Goal: Use online tool/utility: Utilize a website feature to perform a specific function

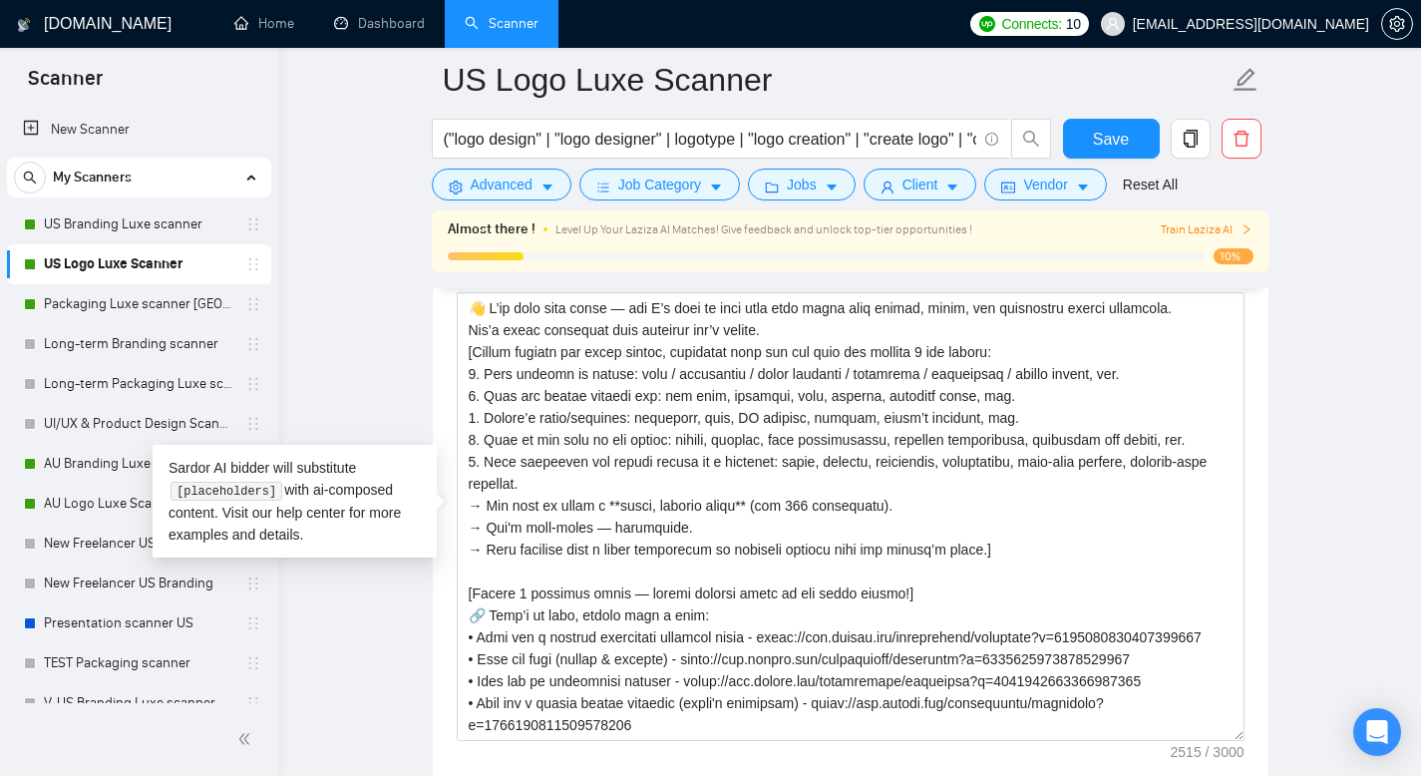
scroll to position [281, 0]
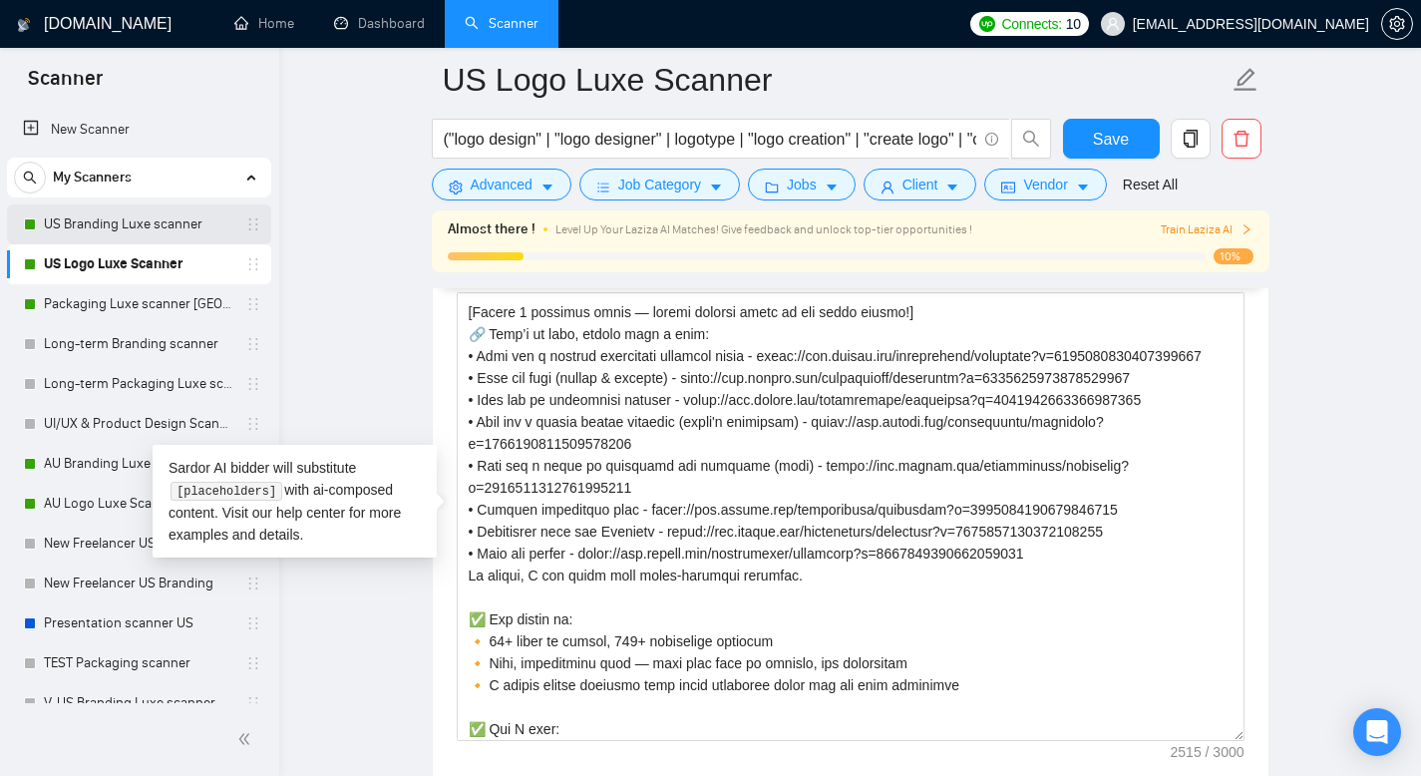
click at [159, 212] on link "US Branding Luxe scanner" at bounding box center [139, 224] width 190 height 40
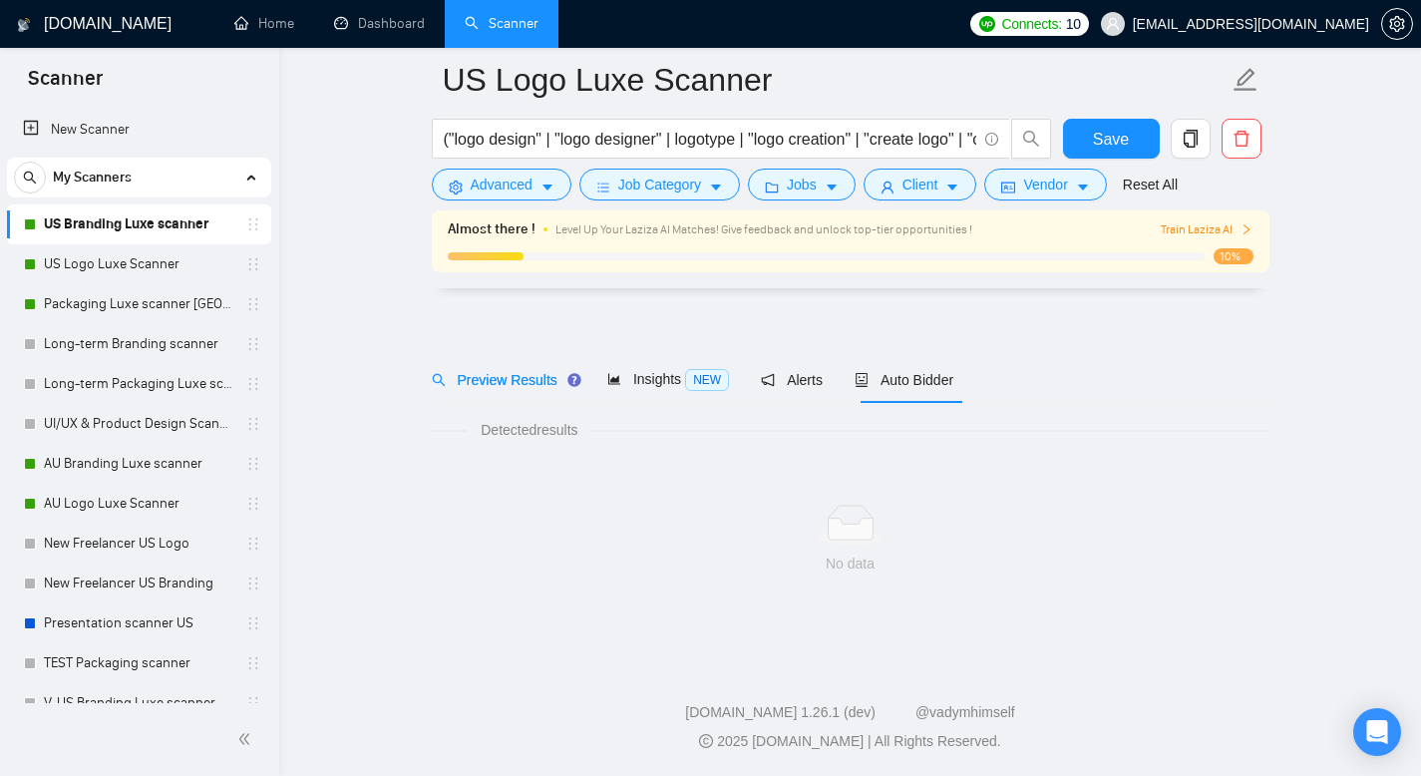
scroll to position [14, 0]
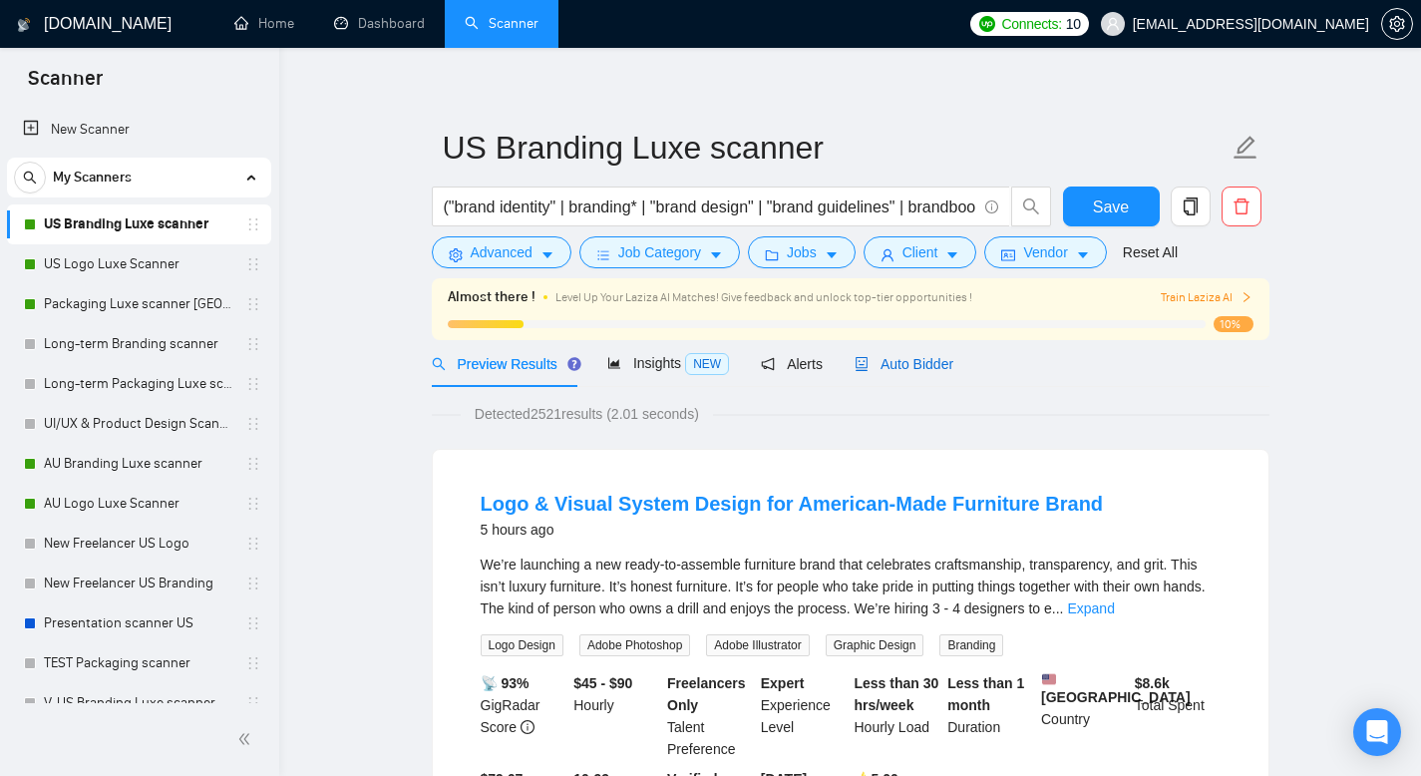
click at [934, 362] on span "Auto Bidder" at bounding box center [904, 364] width 99 height 16
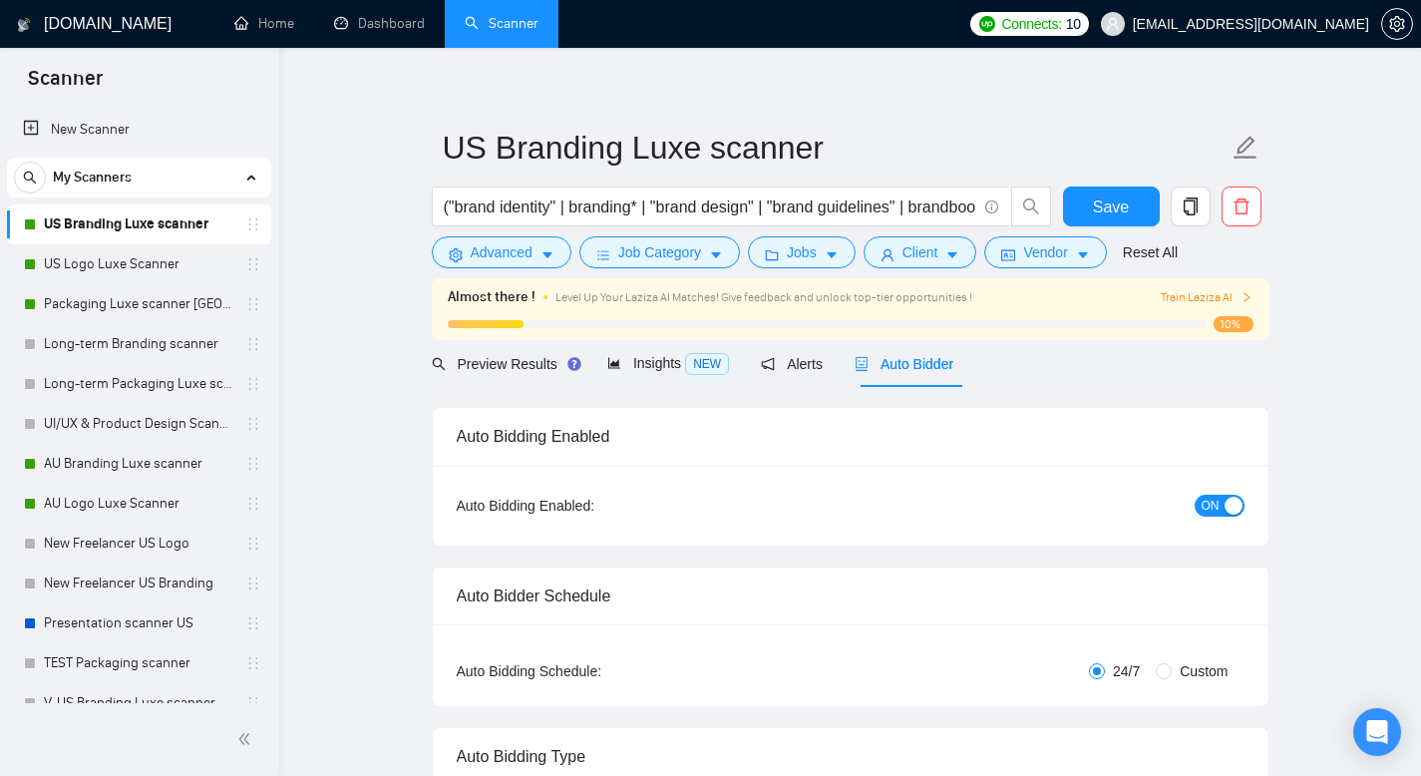
radio input "false"
radio input "true"
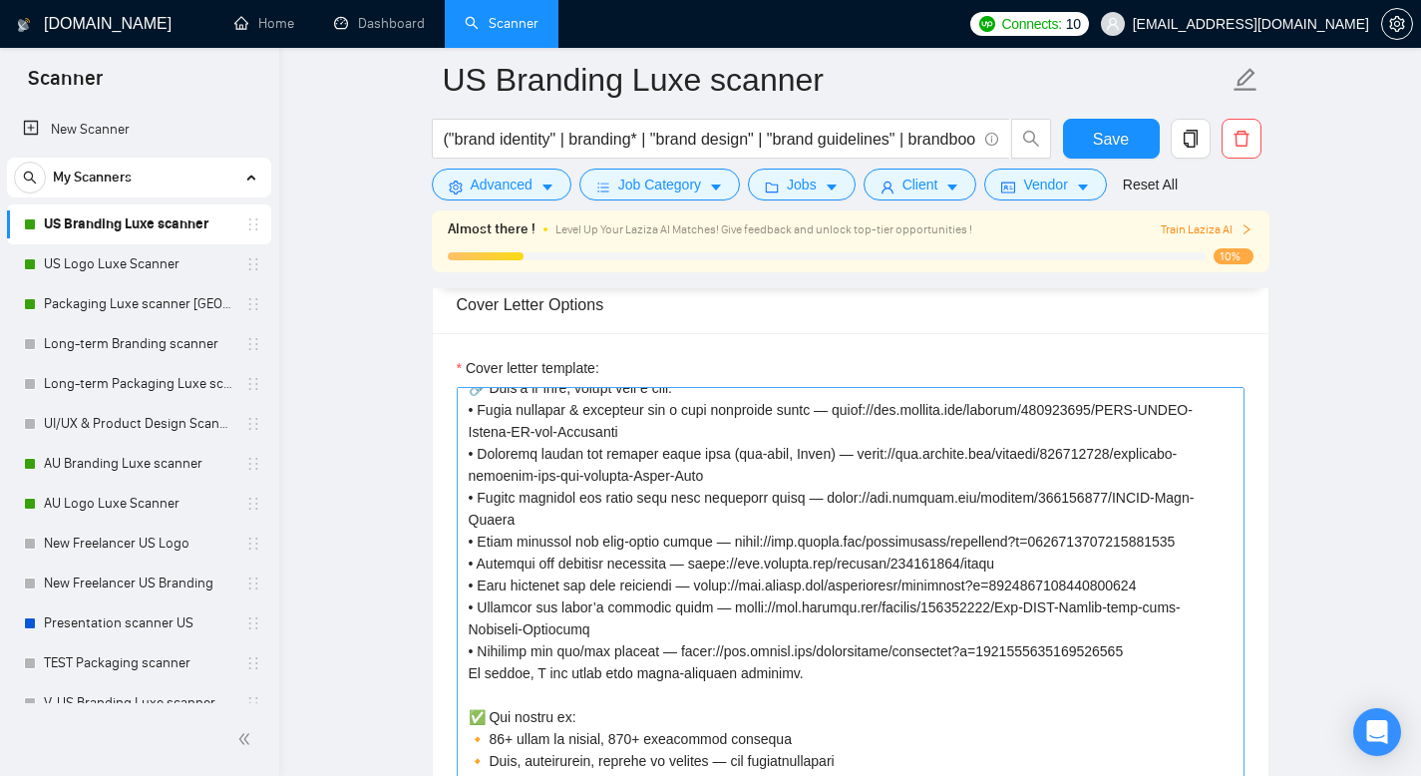
scroll to position [387, 0]
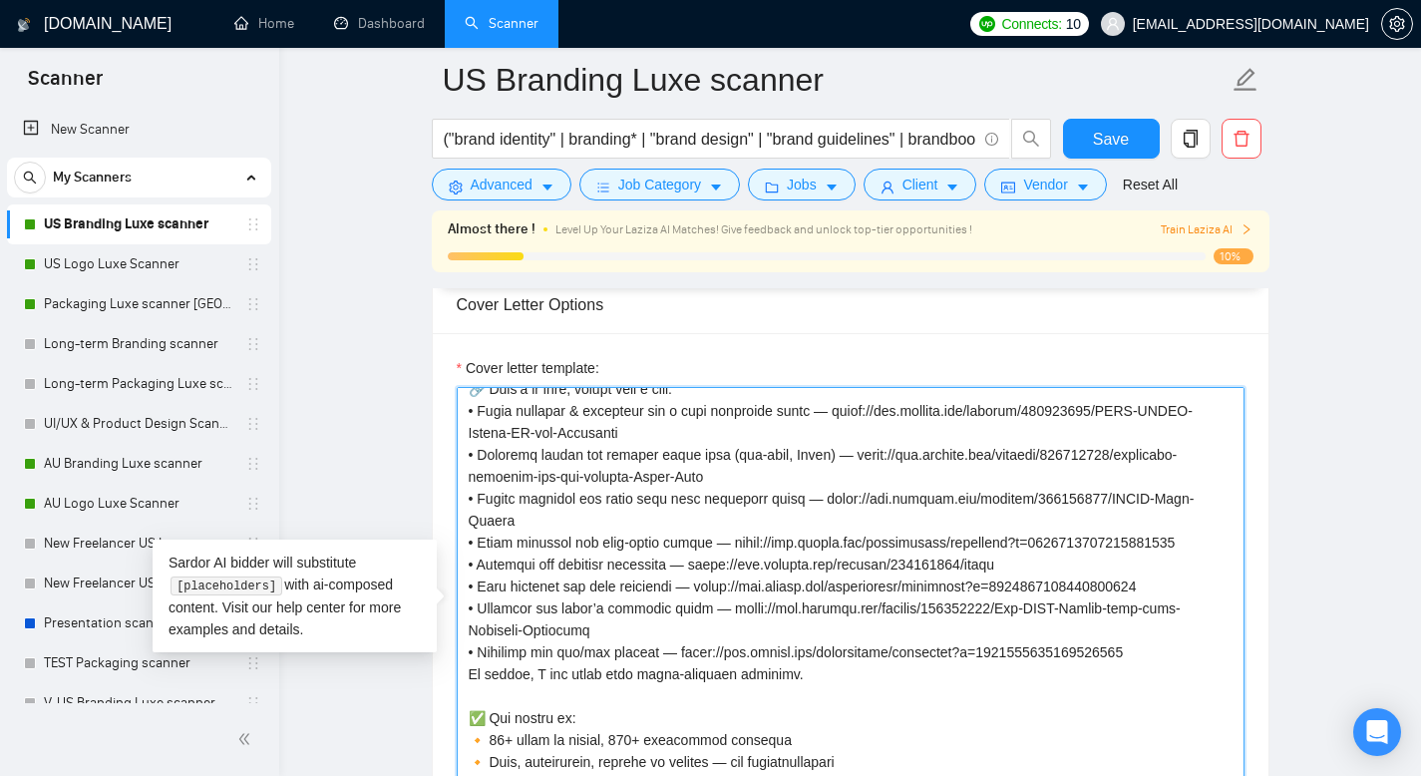
drag, startPoint x: 469, startPoint y: 432, endPoint x: 795, endPoint y: 726, distance: 439.3
click at [795, 726] on textarea "Cover letter template:" at bounding box center [851, 611] width 788 height 449
